Goal: Navigation & Orientation: Go to known website

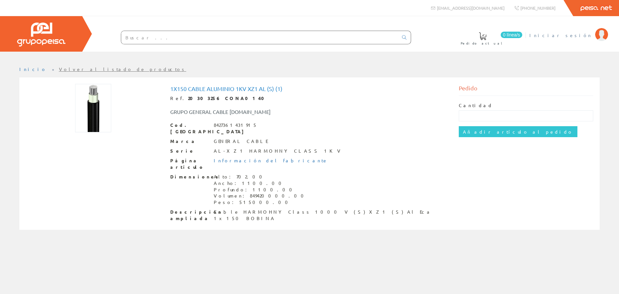
click at [581, 33] on span "Iniciar sesión" at bounding box center [560, 35] width 63 height 6
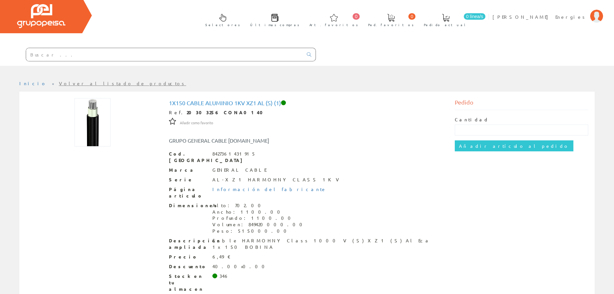
scroll to position [35, 0]
